Goal: Transaction & Acquisition: Purchase product/service

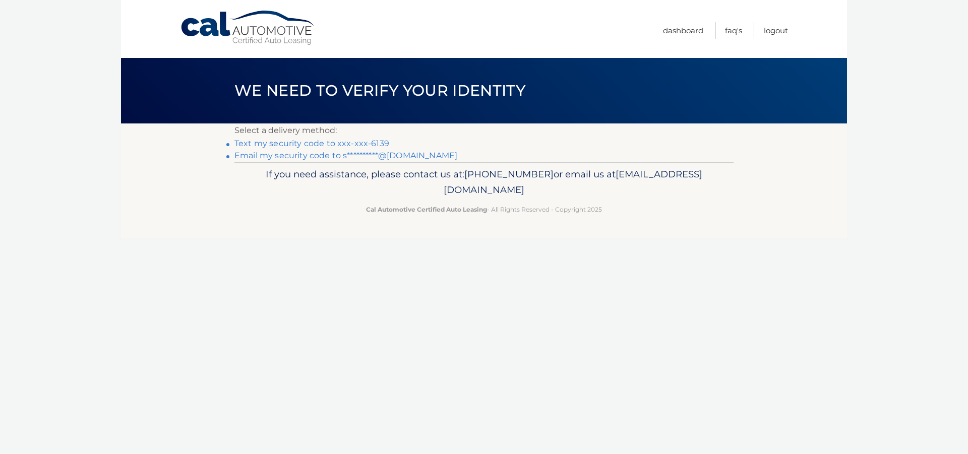
click at [305, 144] on link "Text my security code to xxx-xxx-6139" at bounding box center [311, 144] width 155 height 10
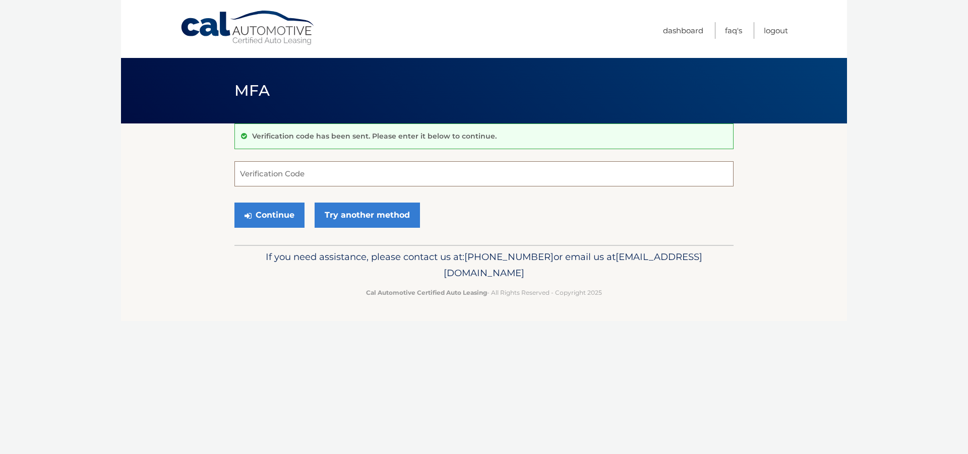
click at [317, 170] on input "Verification Code" at bounding box center [483, 173] width 499 height 25
type input "021103"
click at [285, 222] on button "Continue" at bounding box center [269, 215] width 70 height 25
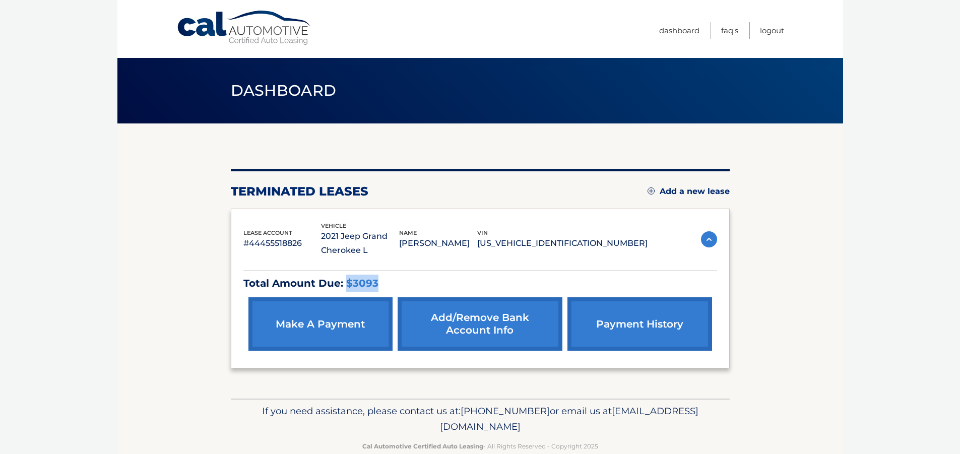
drag, startPoint x: 344, startPoint y: 283, endPoint x: 401, endPoint y: 282, distance: 57.0
click at [401, 282] on p "Total Amount Due: $3093" at bounding box center [480, 284] width 474 height 18
click at [403, 281] on p "Total Amount Due: $3093" at bounding box center [480, 284] width 474 height 18
click at [299, 325] on link "make a payment" at bounding box center [321, 323] width 144 height 53
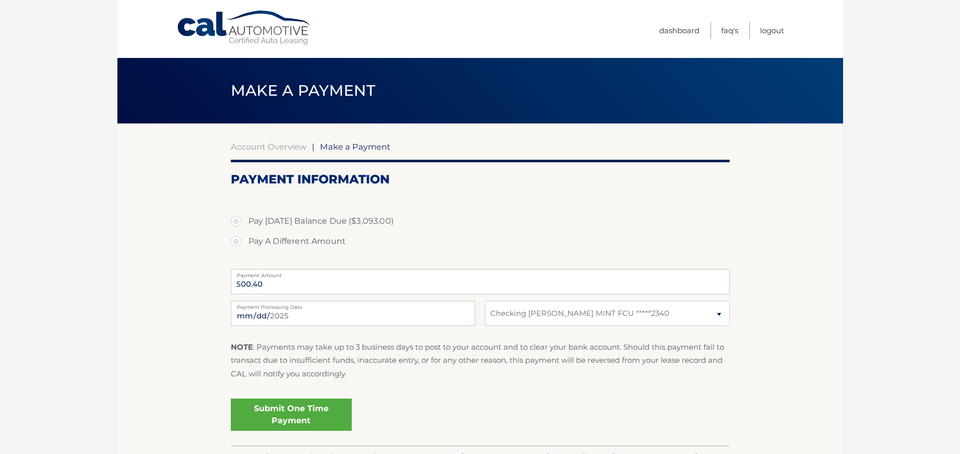
select select "MDQ0M2IzNGMtY2U4Yi00YzBhLTlmMGMtMTg4MTc0NzJhMTEw"
click at [280, 281] on input "500.40" at bounding box center [480, 281] width 499 height 25
click at [266, 279] on input "500.40" at bounding box center [480, 281] width 499 height 25
click at [257, 287] on input "500.40" at bounding box center [480, 281] width 499 height 25
click at [245, 238] on label "Pay A Different Amount" at bounding box center [480, 241] width 499 height 20
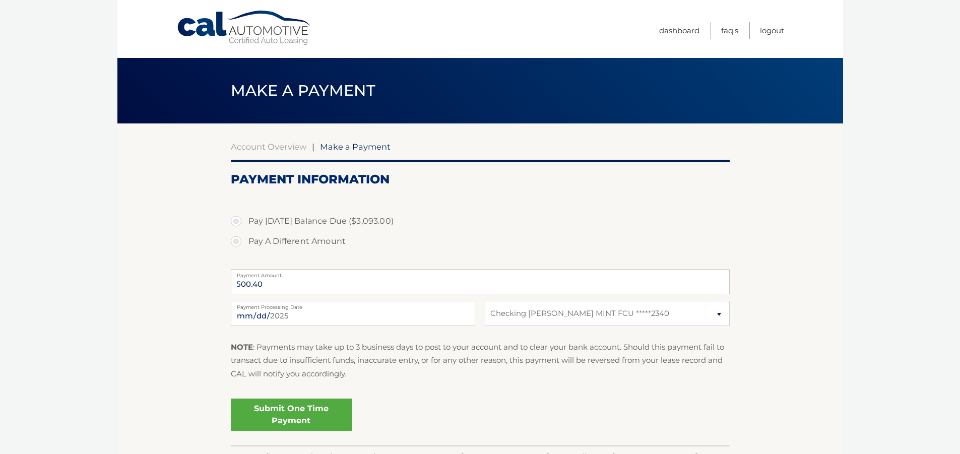
click at [245, 238] on input "Pay A Different Amount" at bounding box center [240, 239] width 10 height 16
radio input "true"
type input "500.00"
click at [204, 259] on section "Account Overview | Make a Payment Payment Information Pay Today's Balance Due (…" at bounding box center [480, 285] width 726 height 322
click at [304, 407] on link "Submit One Time Payment" at bounding box center [291, 415] width 121 height 32
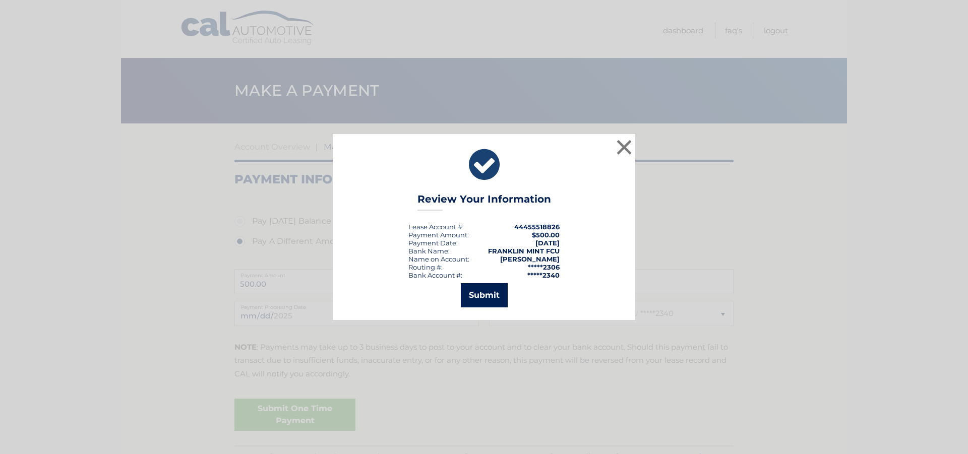
click at [484, 298] on button "Submit" at bounding box center [484, 295] width 47 height 24
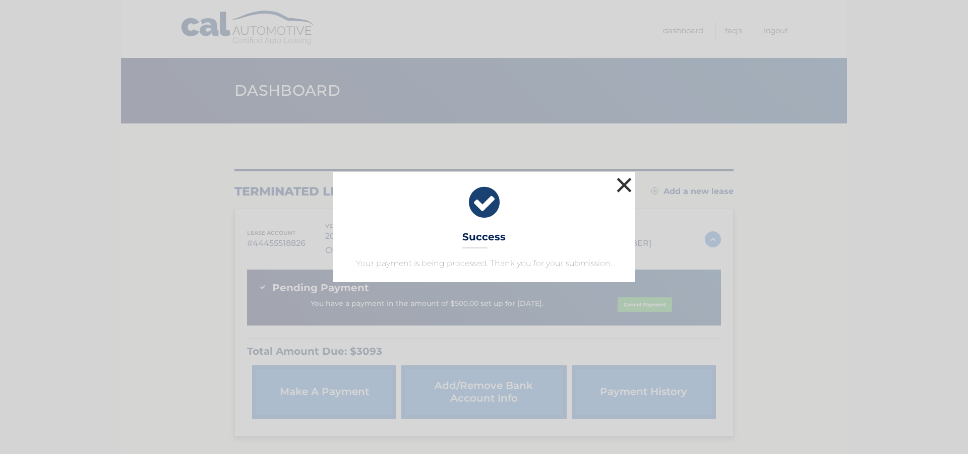
click at [623, 186] on button "×" at bounding box center [624, 185] width 20 height 20
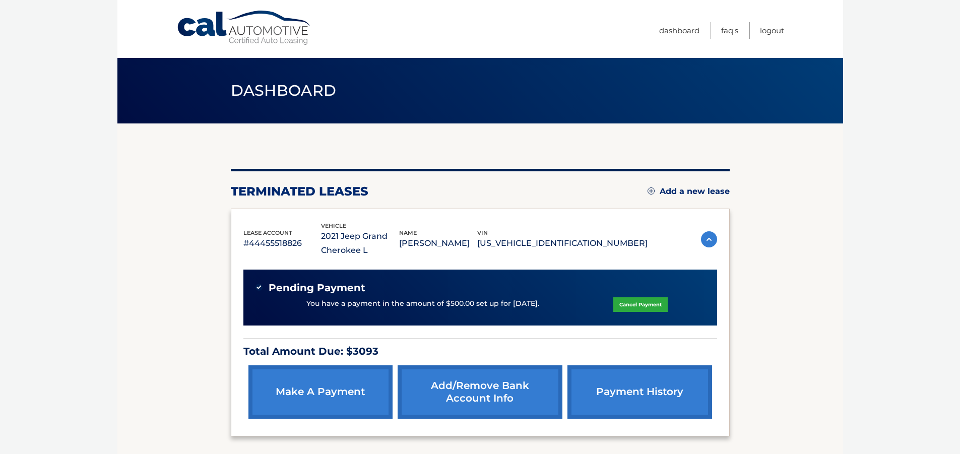
click at [300, 94] on span "Dashboard" at bounding box center [284, 90] width 106 height 19
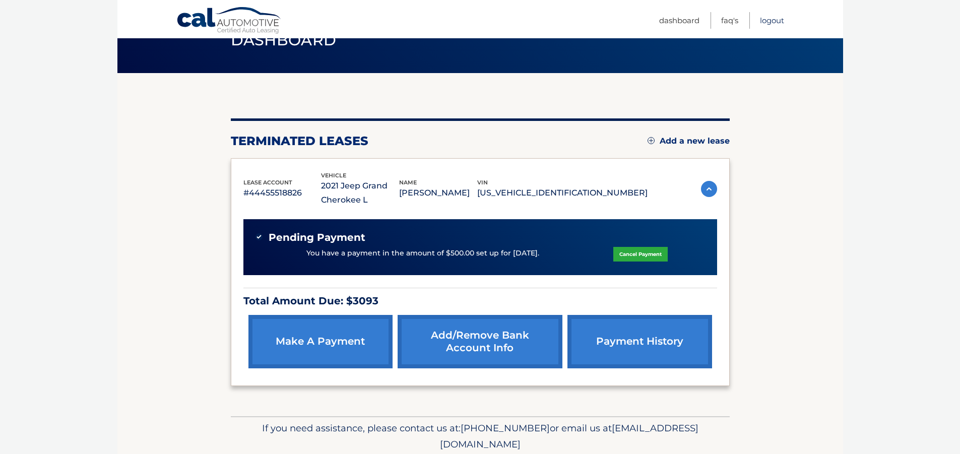
click at [783, 23] on link "Logout" at bounding box center [772, 20] width 24 height 17
